Goal: Information Seeking & Learning: Check status

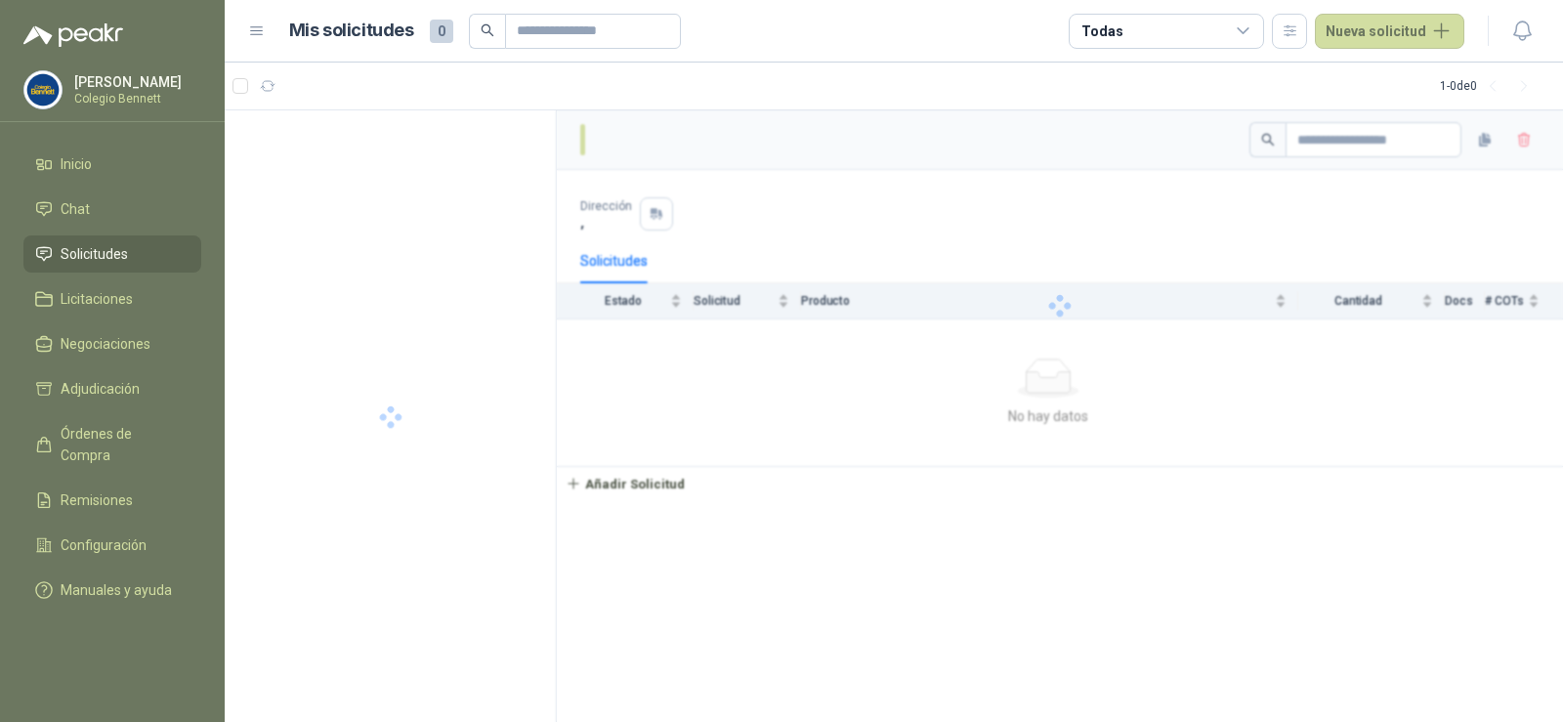
click at [904, 406] on div at bounding box center [1060, 305] width 1006 height 391
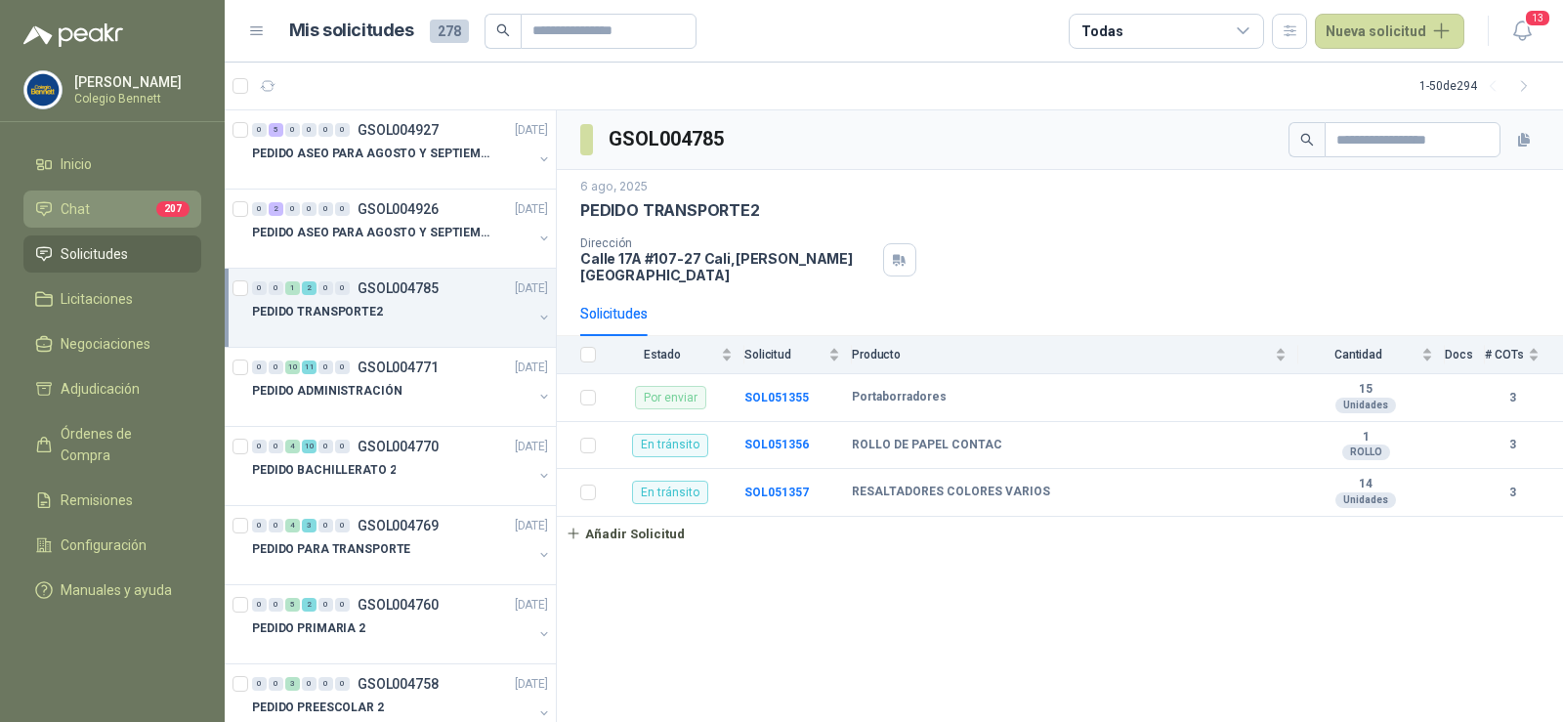
click at [154, 203] on li "Chat 207" at bounding box center [112, 208] width 154 height 21
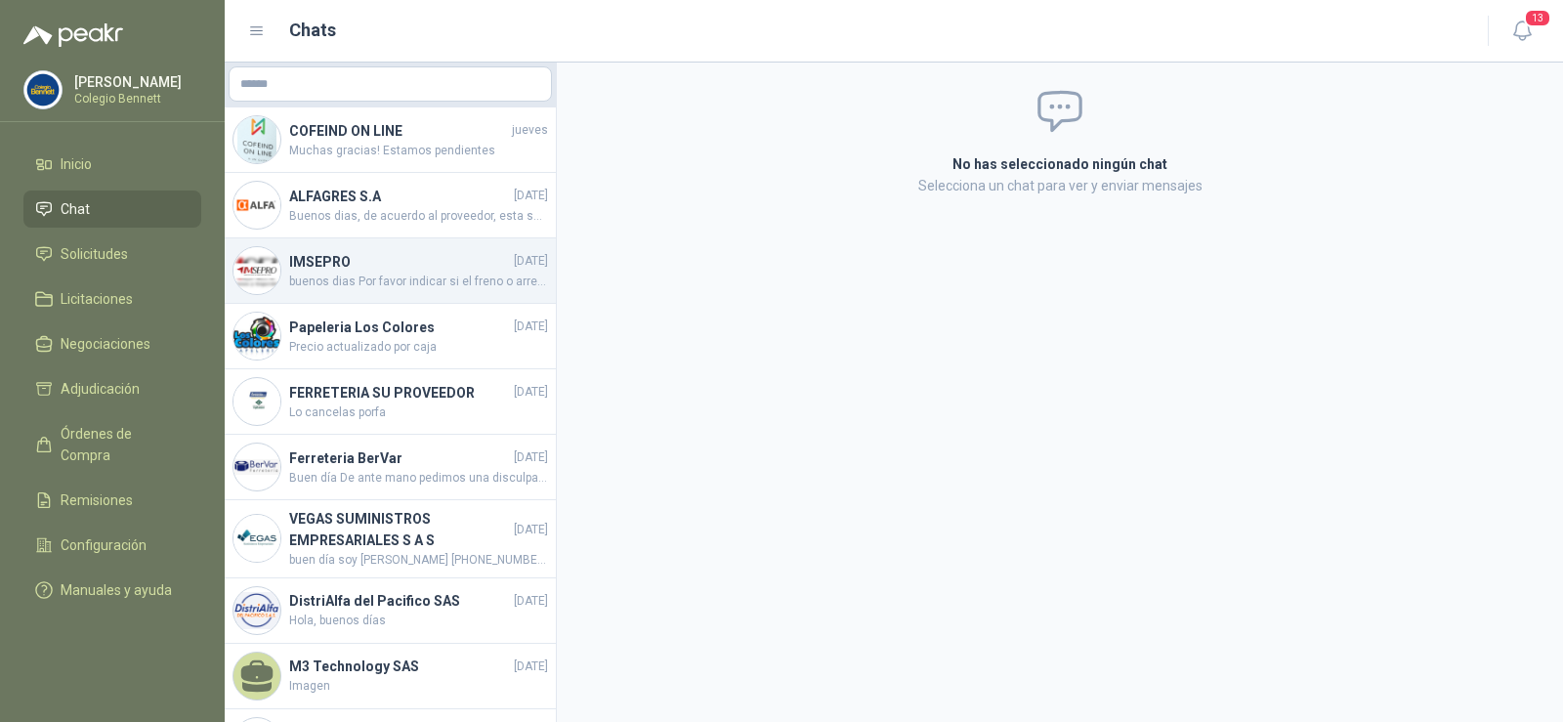
click at [414, 264] on h4 "IMSEPRO" at bounding box center [399, 261] width 221 height 21
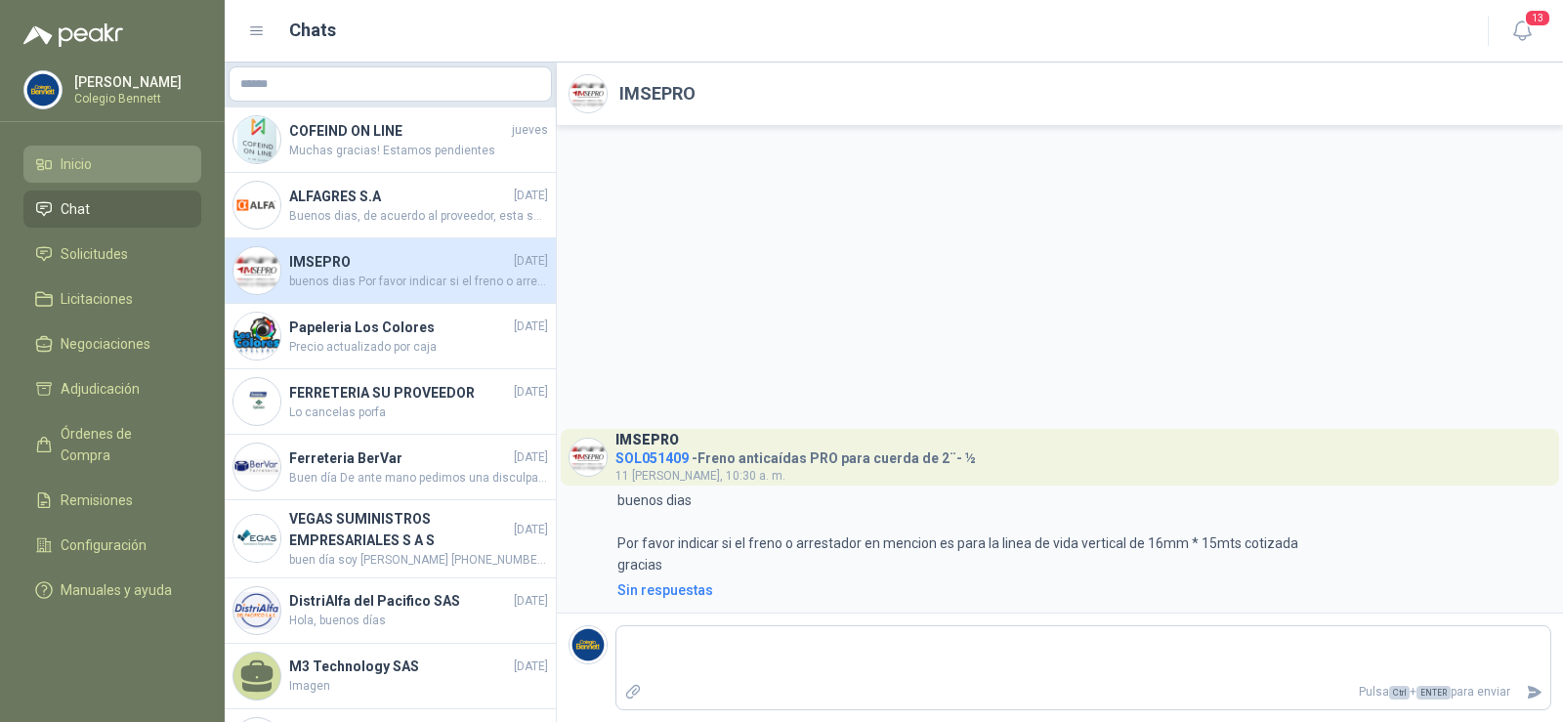
click at [127, 159] on li "Inicio" at bounding box center [112, 163] width 154 height 21
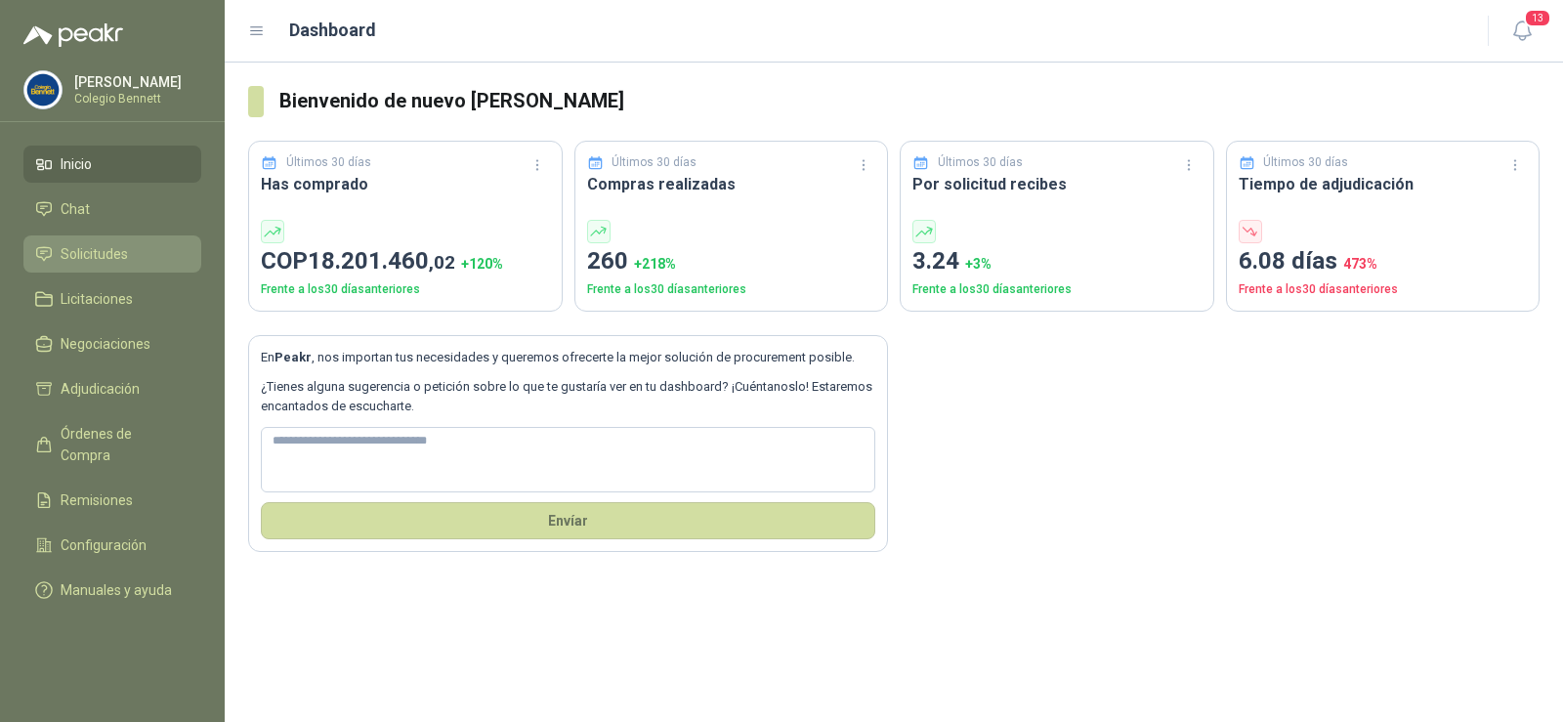
click at [111, 262] on span "Solicitudes" at bounding box center [94, 253] width 67 height 21
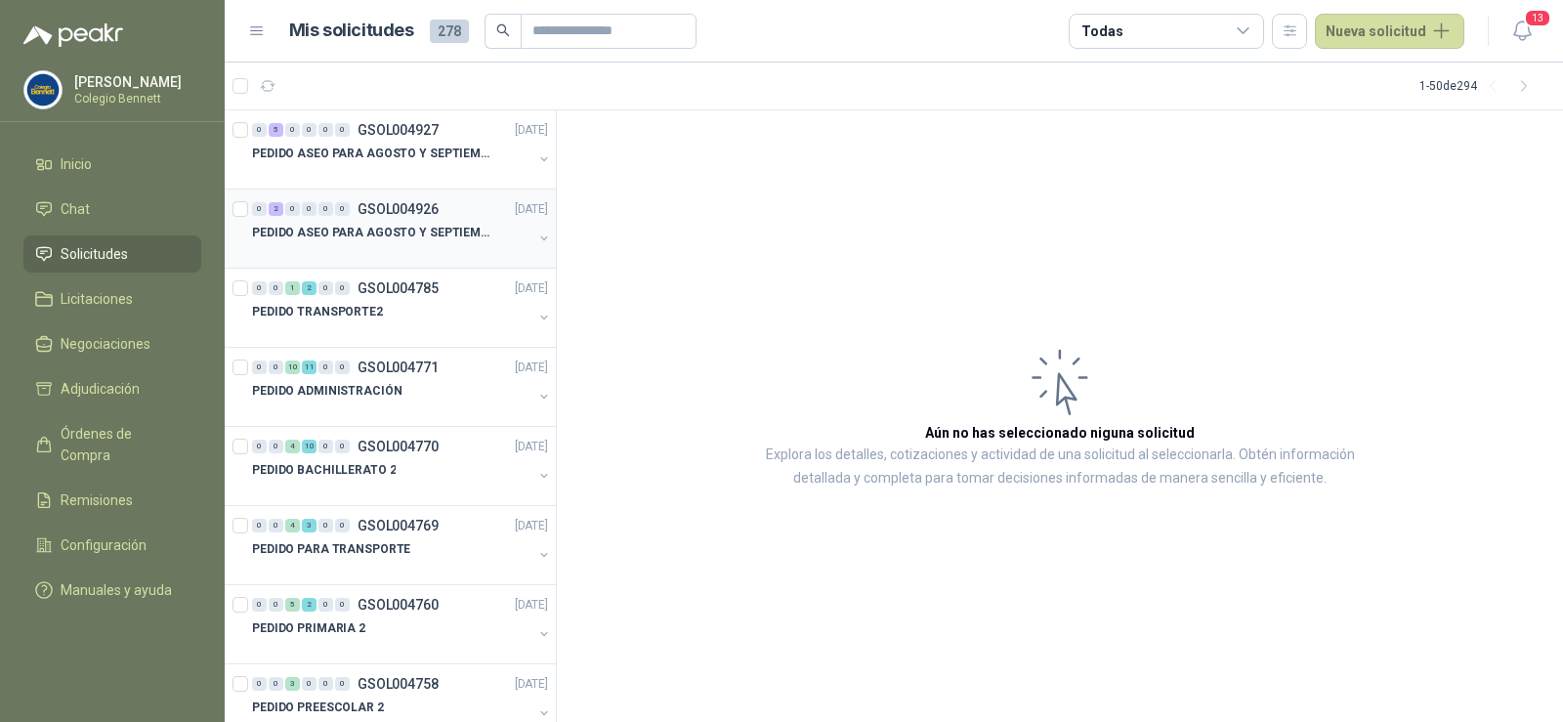
click at [438, 208] on div "0 2 0 0 0 0 GSOL004926 16/08/25" at bounding box center [402, 208] width 300 height 23
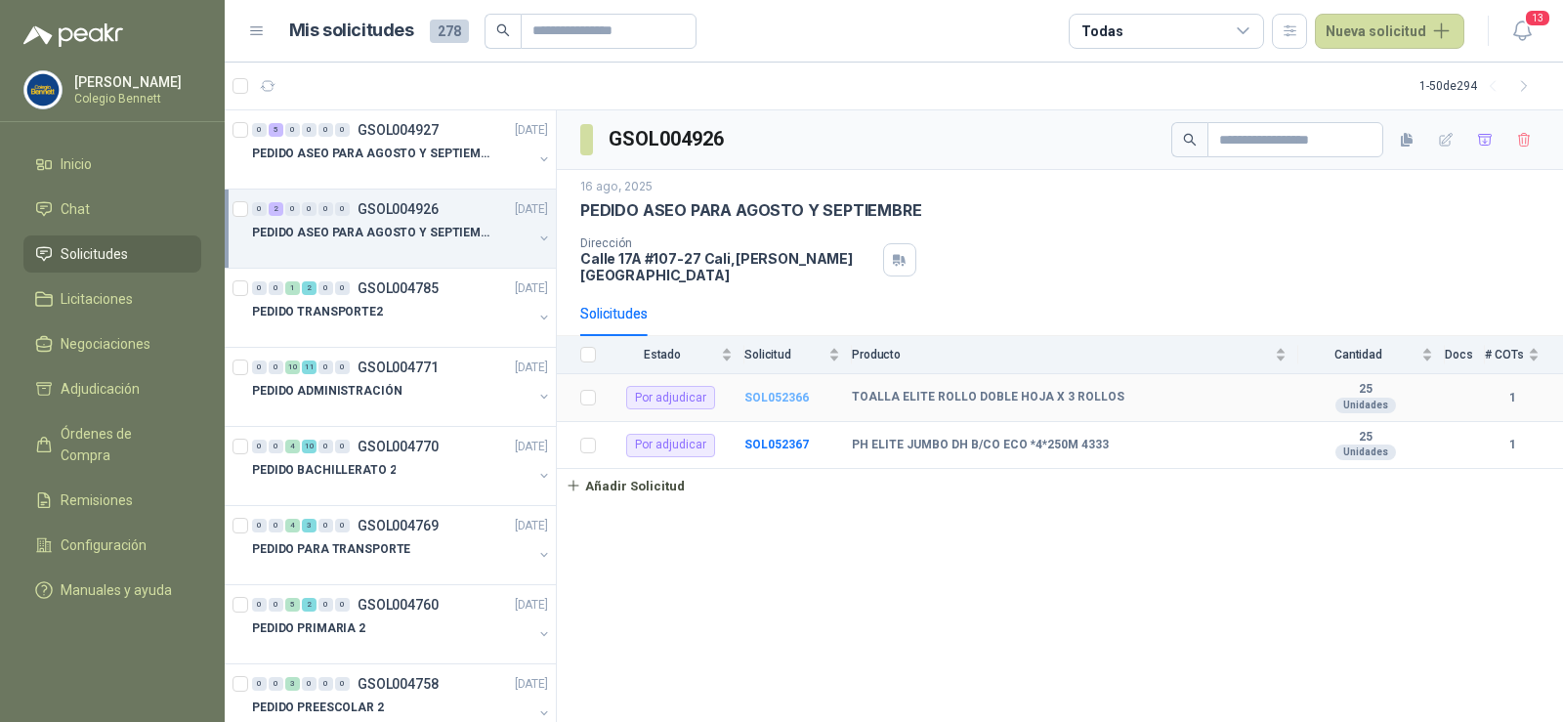
click at [791, 391] on b "SOL052366" at bounding box center [776, 398] width 64 height 14
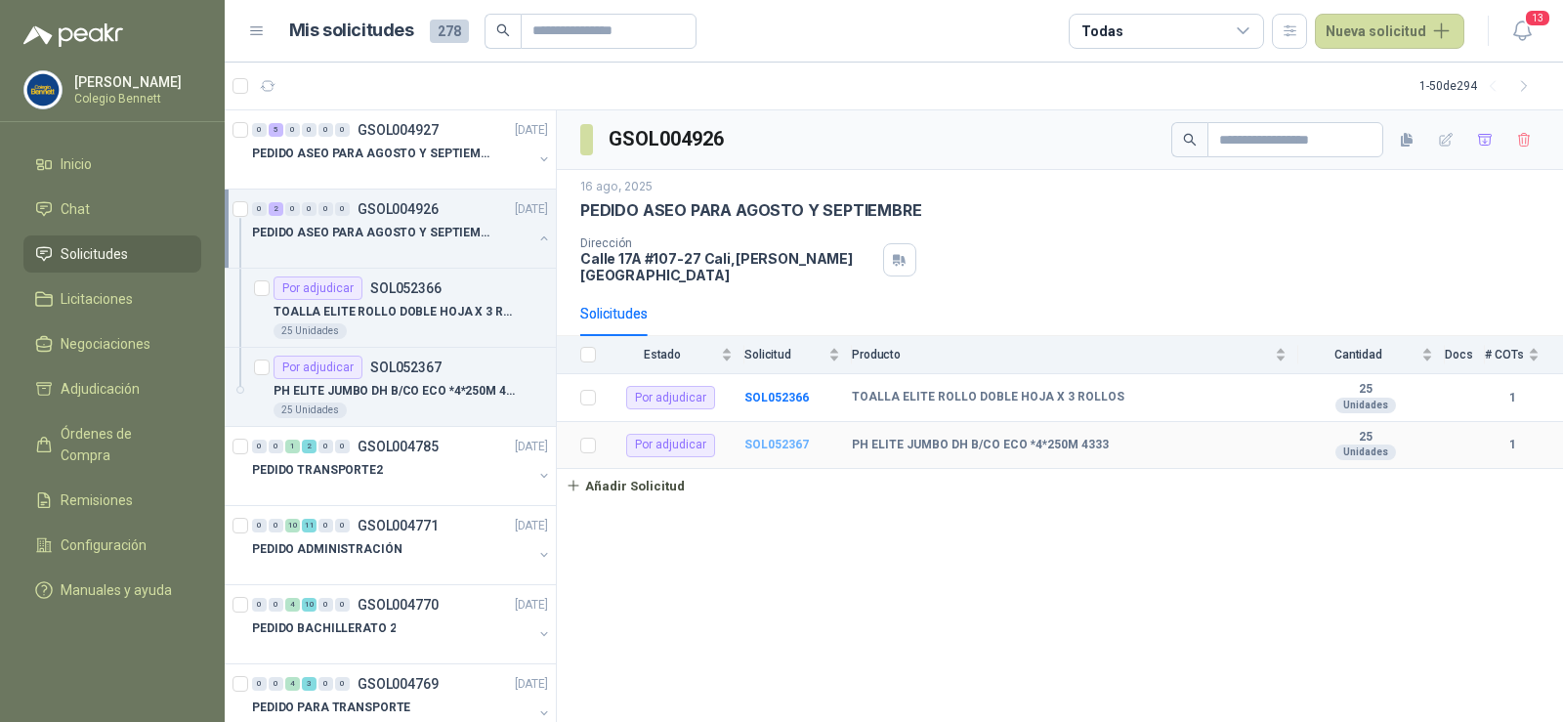
click at [773, 438] on b "SOL052367" at bounding box center [776, 445] width 64 height 14
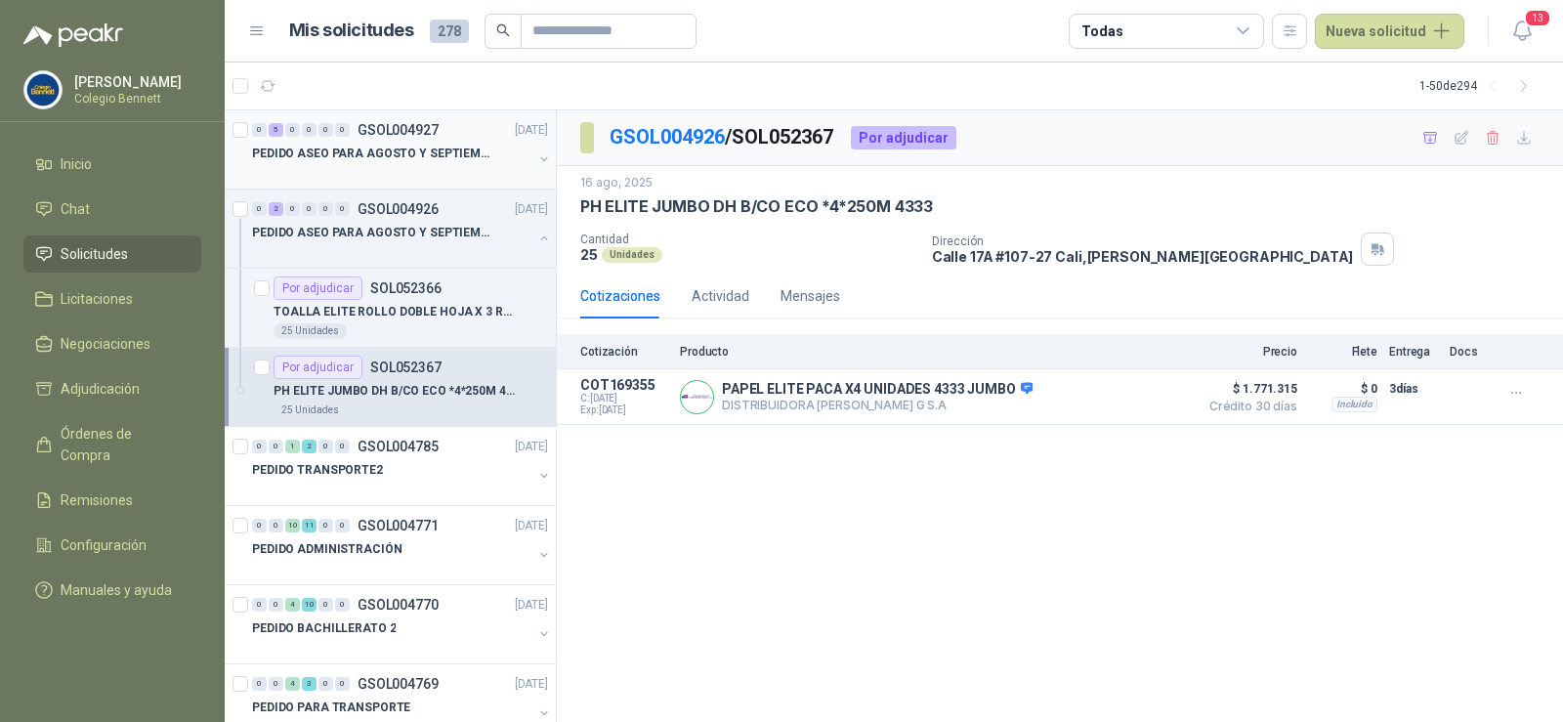
click at [327, 162] on p "PEDIDO ASEO PARA AGOSTO Y SEPTIEMBRE 2" at bounding box center [373, 154] width 243 height 19
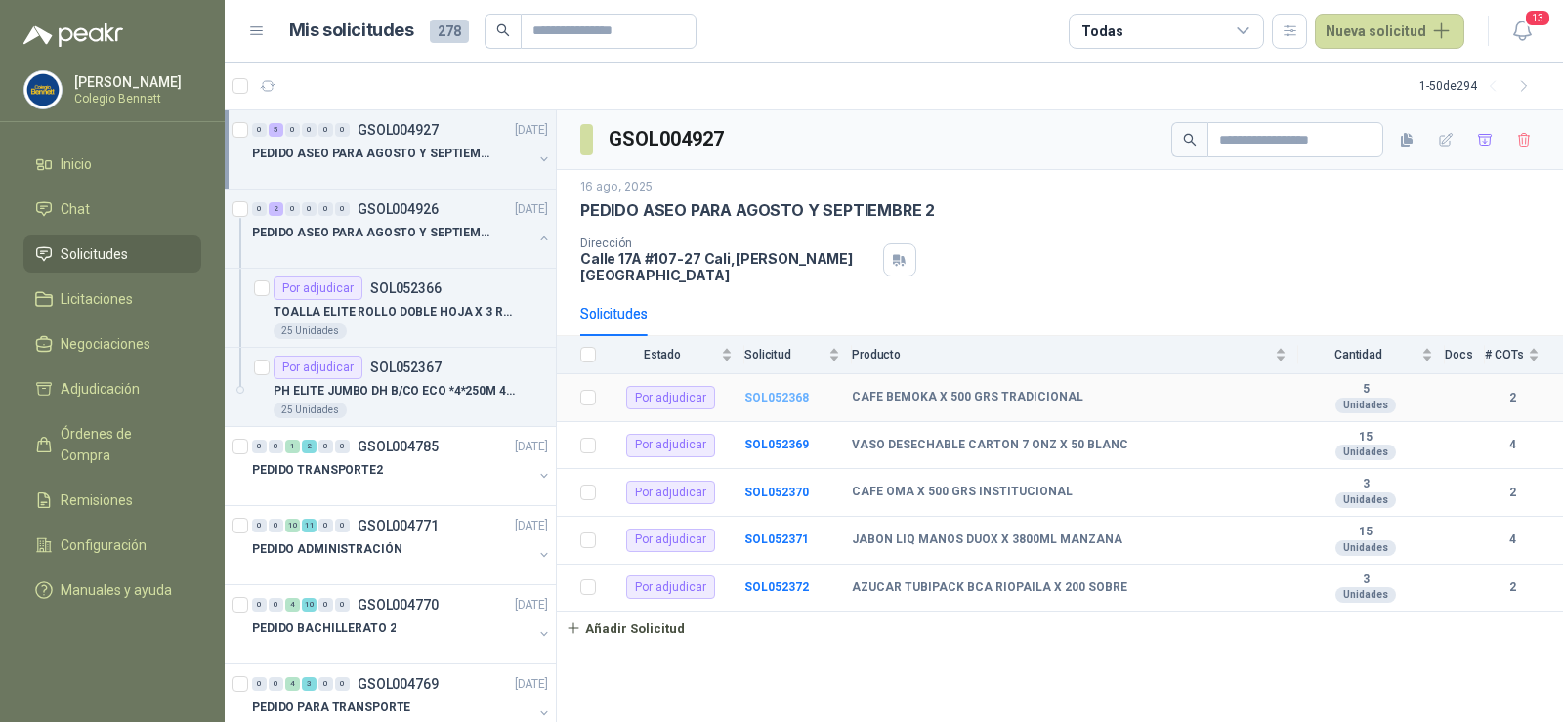
click at [796, 391] on b "SOL052368" at bounding box center [776, 398] width 64 height 14
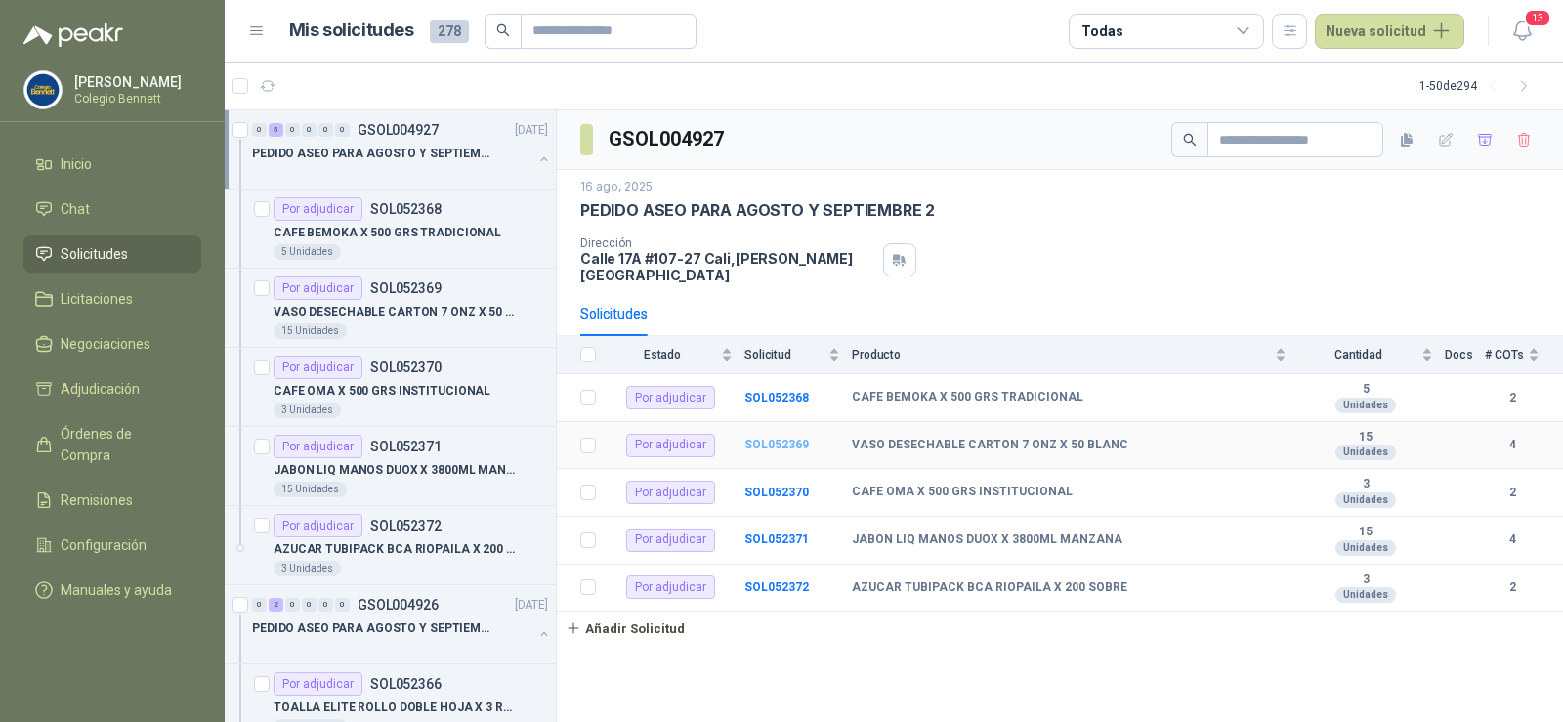
click at [795, 438] on b "SOL052369" at bounding box center [776, 445] width 64 height 14
click at [780, 486] on b "SOL052370" at bounding box center [776, 493] width 64 height 14
click at [792, 532] on b "SOL052371" at bounding box center [776, 539] width 64 height 14
click at [780, 580] on b "SOL052372" at bounding box center [776, 587] width 64 height 14
